Goal: Find specific page/section: Find specific page/section

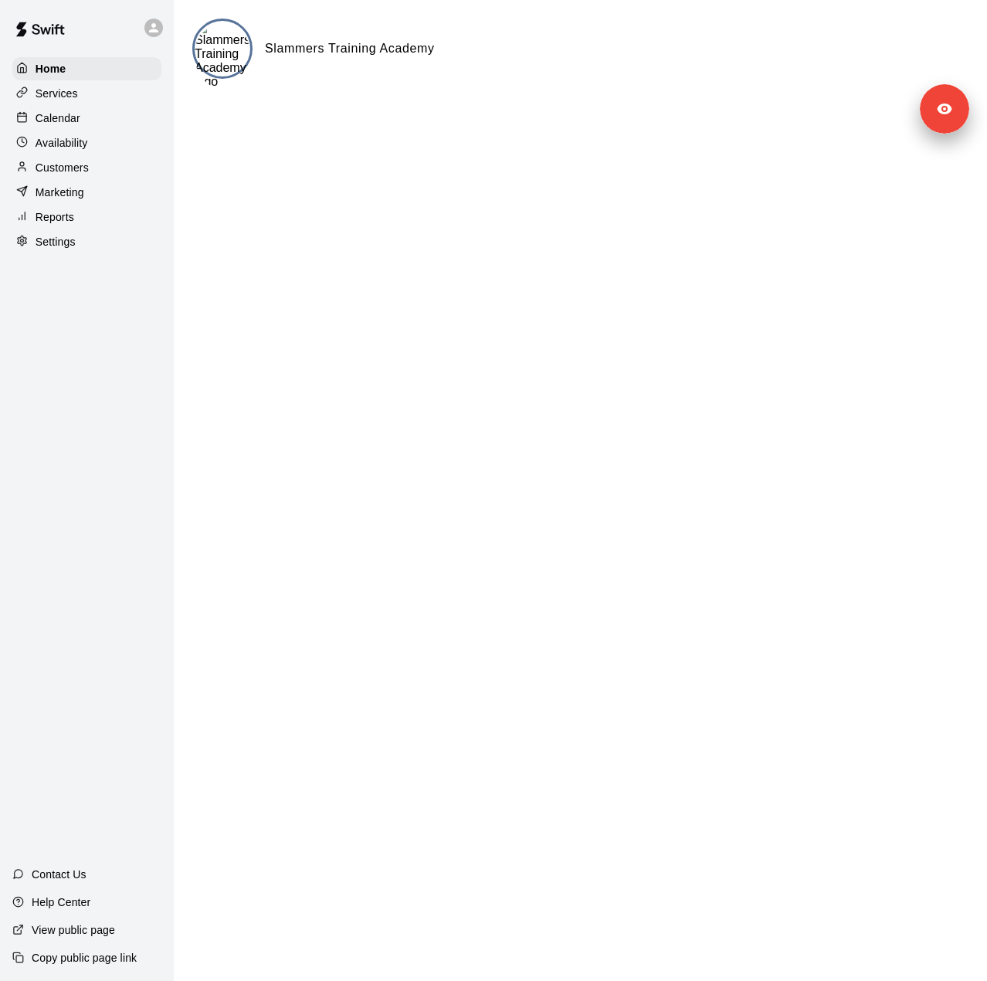
click at [70, 171] on p "Customers" at bounding box center [62, 167] width 53 height 15
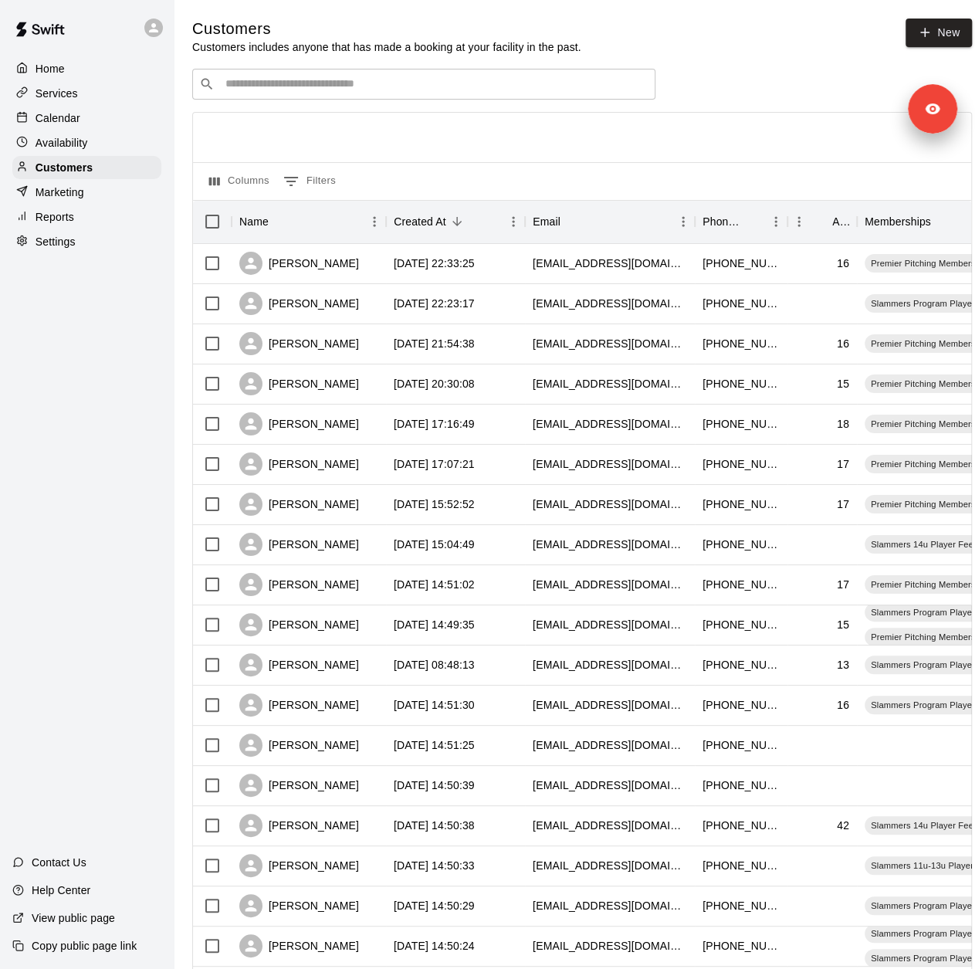
click at [314, 86] on input "Search customers by name or email" at bounding box center [435, 83] width 428 height 15
click at [292, 81] on input "Search customers by name or email" at bounding box center [435, 83] width 428 height 15
type input "******"
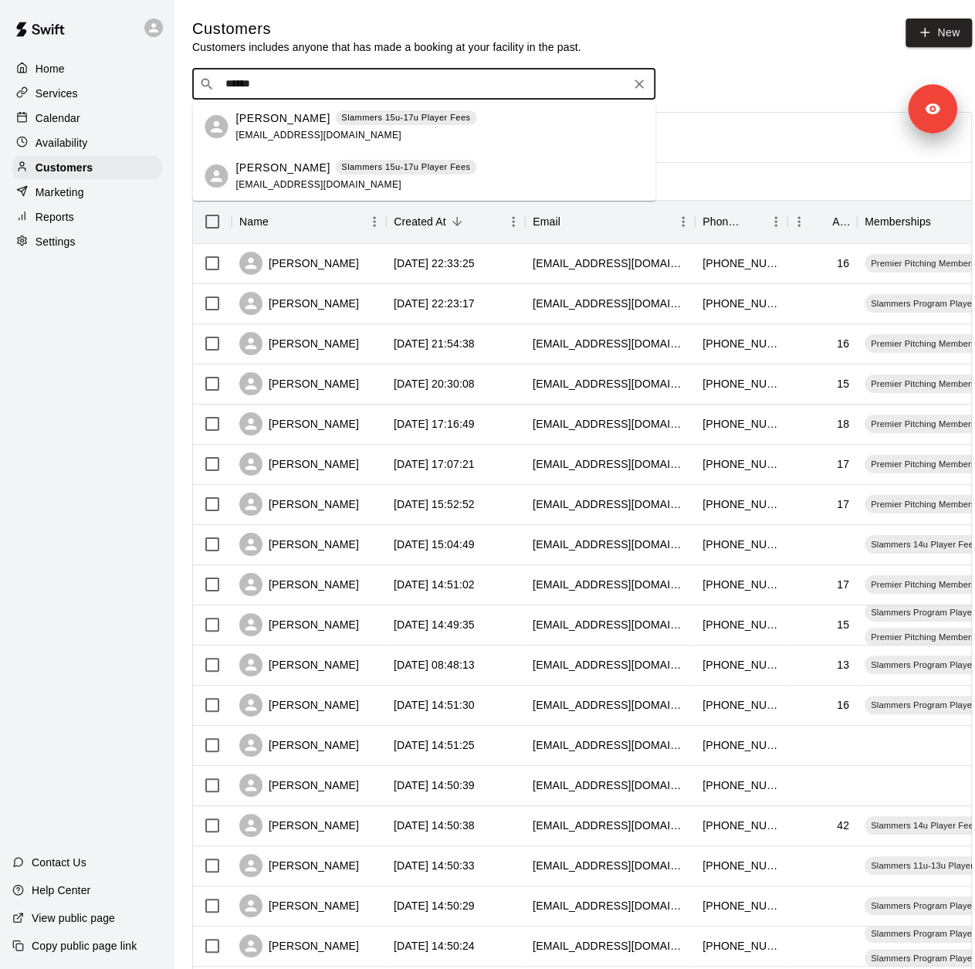
click at [295, 120] on p "Samuel Gaddini" at bounding box center [283, 118] width 94 height 16
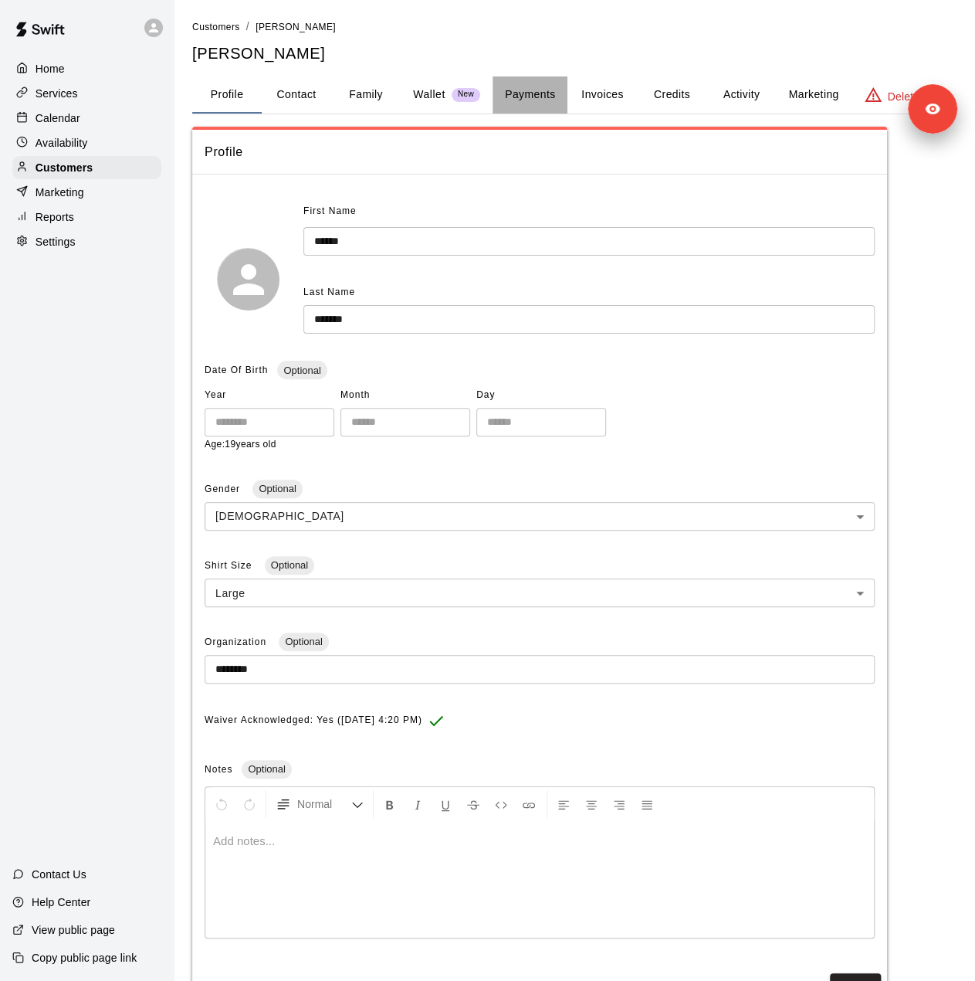
click at [541, 95] on button "Payments" at bounding box center [530, 94] width 75 height 37
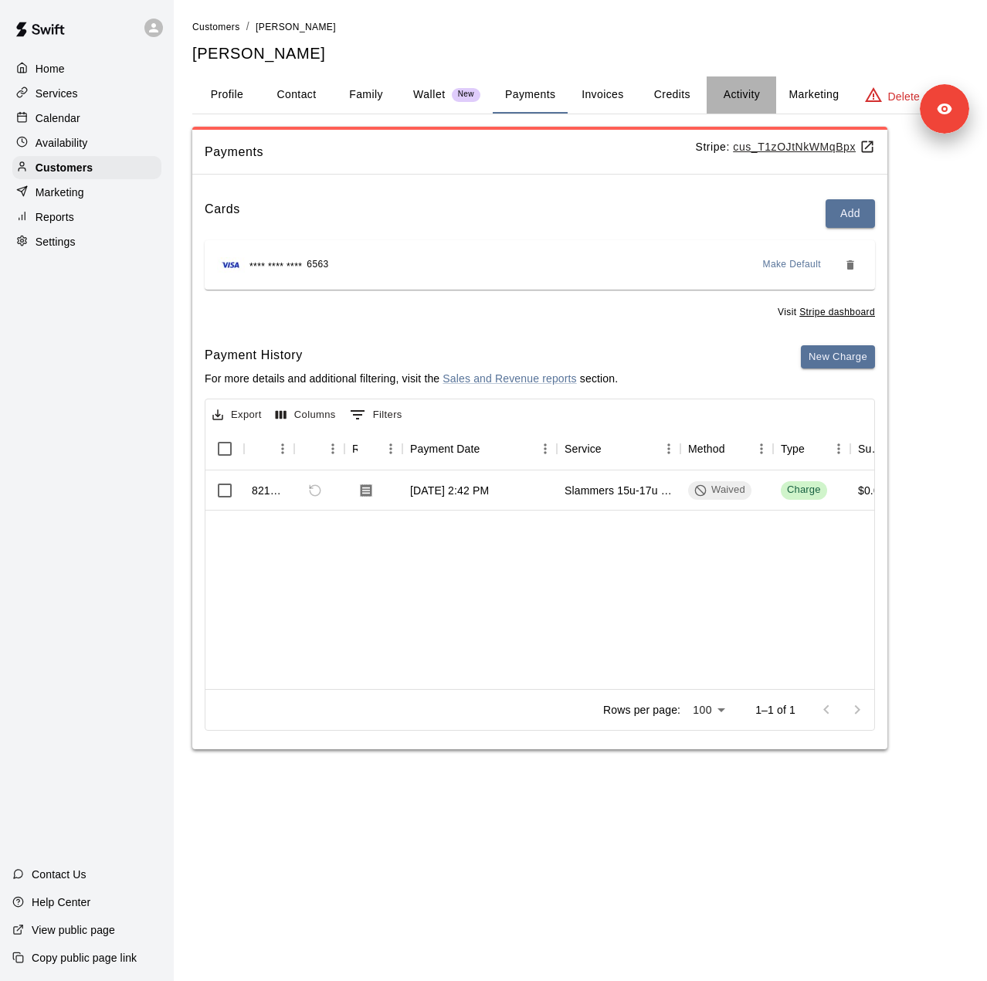
click at [738, 103] on button "Activity" at bounding box center [741, 94] width 69 height 37
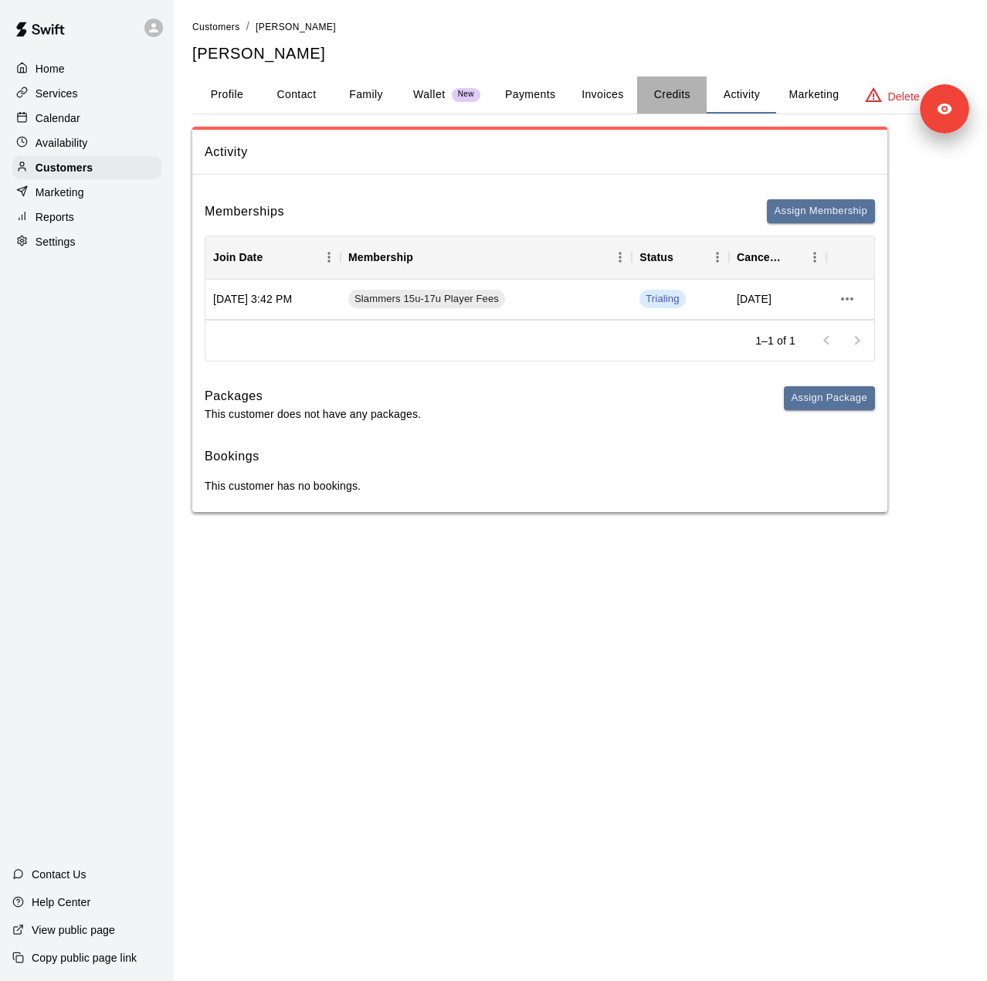
click at [687, 97] on button "Credits" at bounding box center [671, 94] width 69 height 37
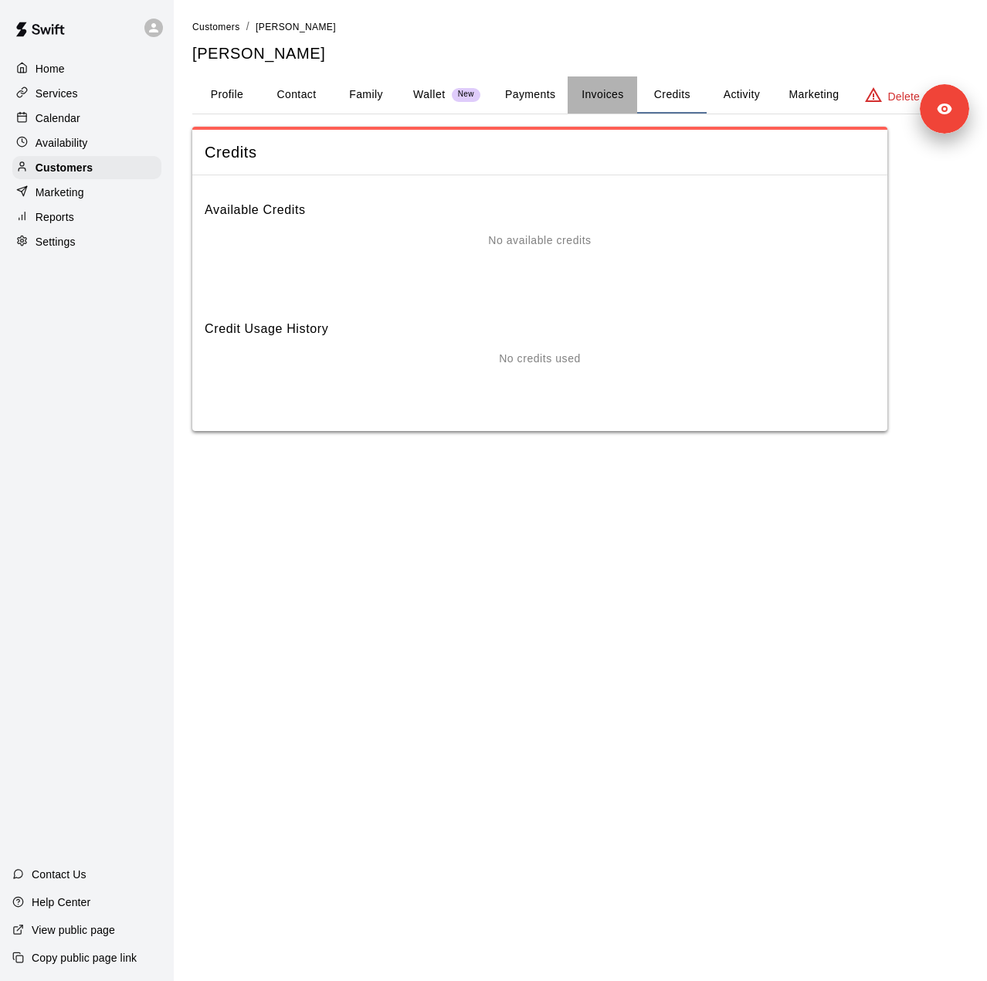
click at [614, 97] on button "Invoices" at bounding box center [602, 94] width 69 height 37
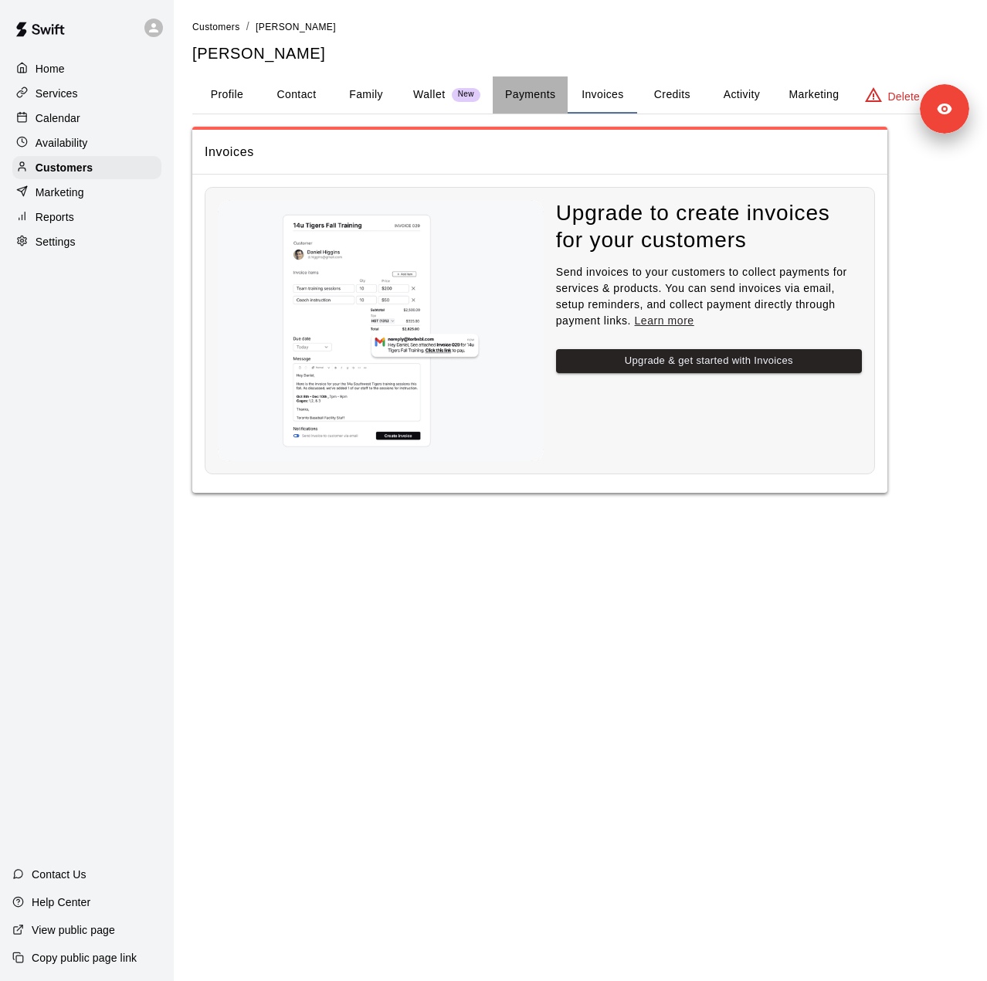
click at [554, 91] on button "Payments" at bounding box center [530, 94] width 75 height 37
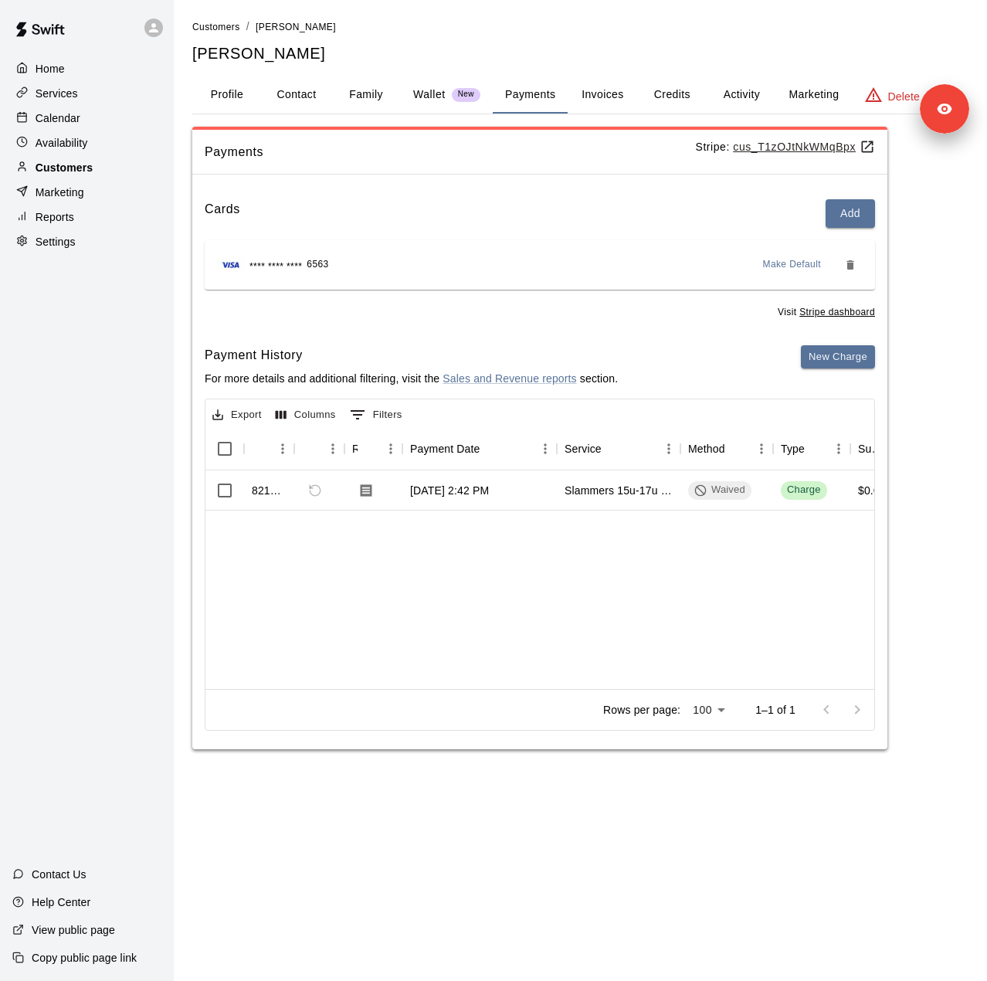
click at [86, 168] on p "Customers" at bounding box center [64, 167] width 57 height 15
